Goal: Book appointment/travel/reservation

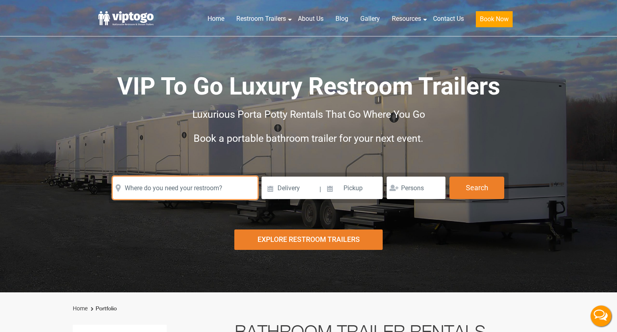
click at [169, 183] on input "text" at bounding box center [185, 187] width 145 height 22
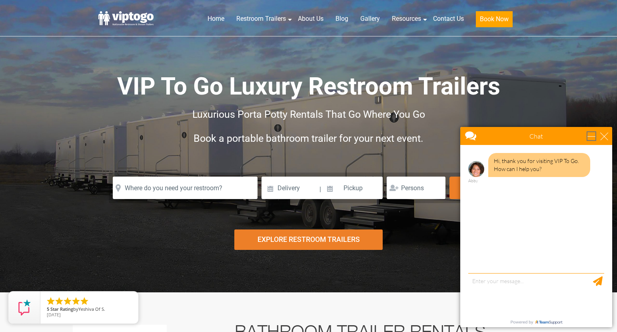
click at [588, 139] on div "minimize" at bounding box center [592, 136] width 8 height 8
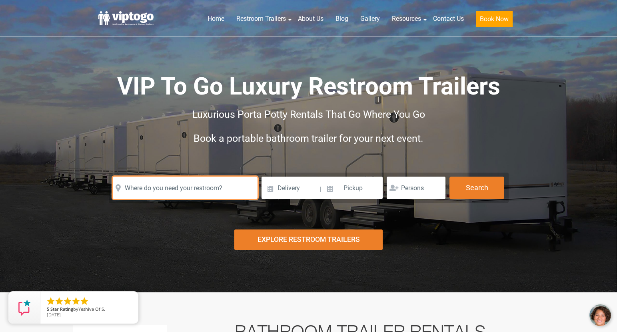
click at [194, 184] on input "text" at bounding box center [185, 187] width 145 height 22
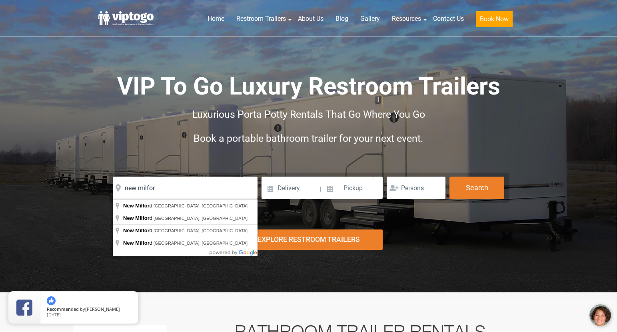
type input "[GEOGRAPHIC_DATA], [GEOGRAPHIC_DATA], [GEOGRAPHIC_DATA]"
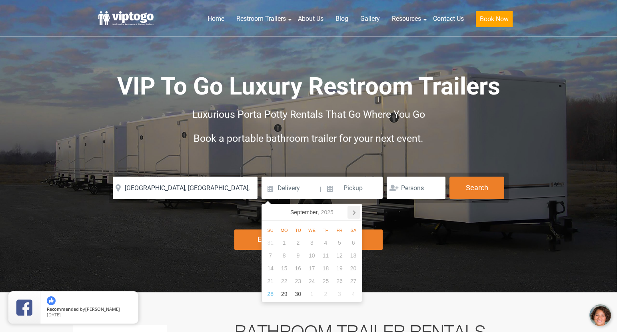
click at [349, 214] on icon at bounding box center [354, 212] width 13 height 13
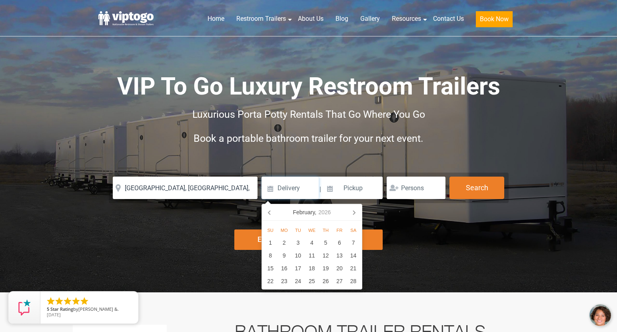
click at [349, 214] on icon at bounding box center [354, 212] width 13 height 13
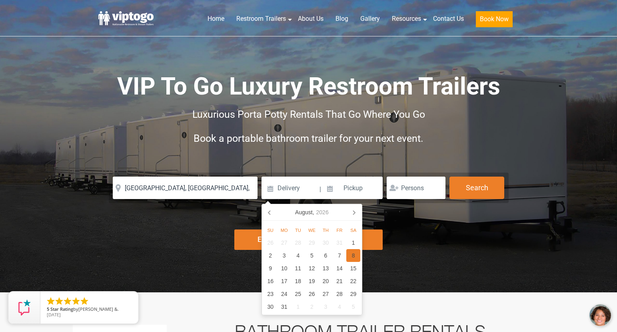
click at [351, 255] on div "8" at bounding box center [353, 255] width 14 height 13
type input "[DATE]"
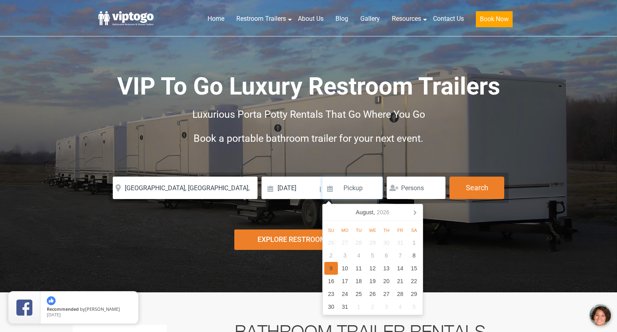
click at [334, 265] on div "9" at bounding box center [331, 268] width 14 height 13
type input "[DATE]"
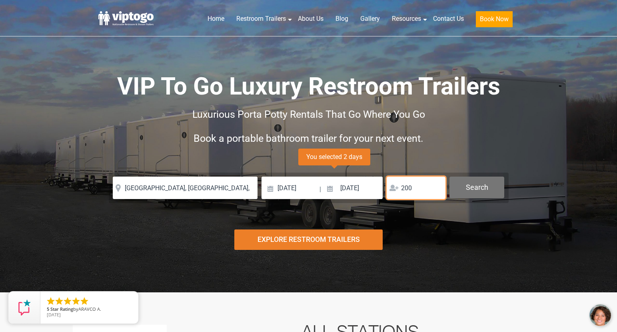
type input "200"
click at [490, 196] on button "Search" at bounding box center [477, 187] width 55 height 22
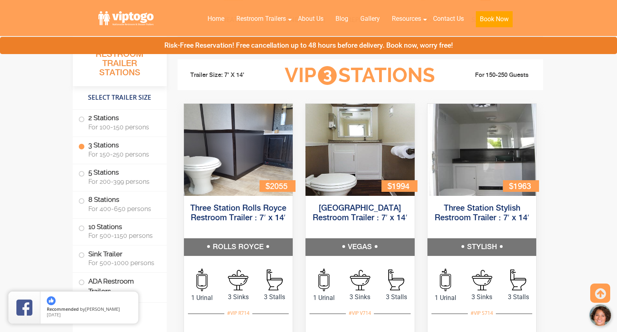
scroll to position [854, 0]
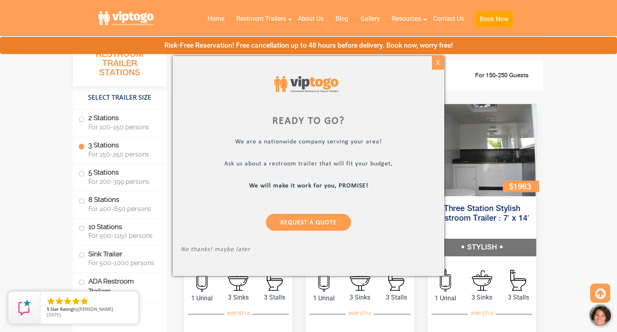
click at [439, 66] on div "X" at bounding box center [438, 63] width 12 height 14
